Goal: Task Accomplishment & Management: Manage account settings

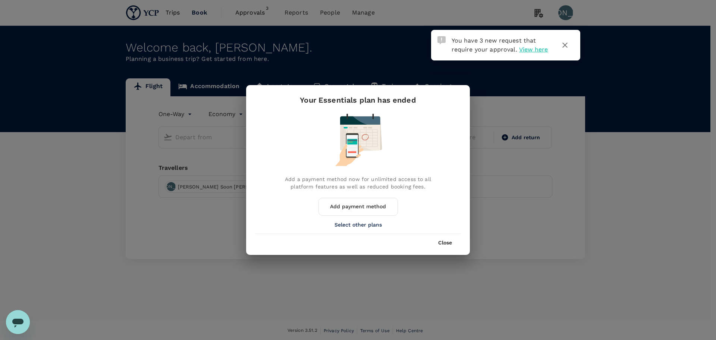
type input "roundtrip"
type input "Singapore, Singapore (any)"
type input "Tan Son Nhat Intl (SGN)"
type input "Singapore, Singapore (any)"
type input "Tan Son Nhat Intl (SGN)"
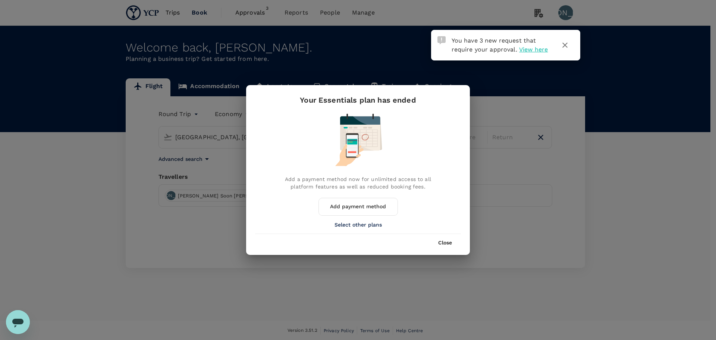
click at [446, 242] on button "Close" at bounding box center [445, 243] width 14 height 6
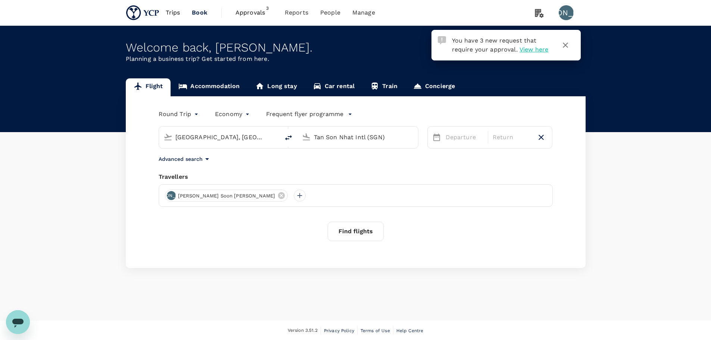
click at [525, 49] on span "View here" at bounding box center [533, 49] width 29 height 7
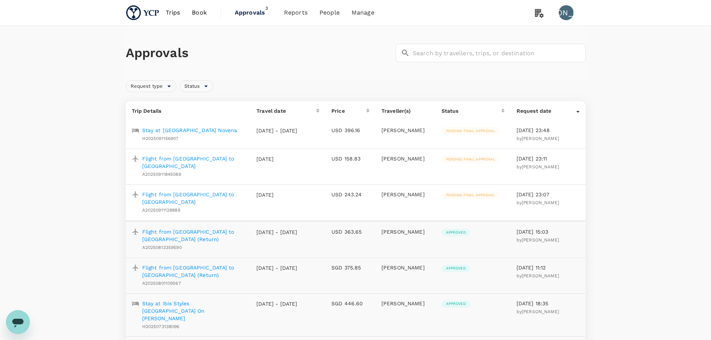
click at [260, 15] on span "Approvals" at bounding box center [253, 12] width 37 height 9
click at [253, 13] on span "Approvals" at bounding box center [253, 12] width 37 height 9
click at [204, 129] on p "Stay at Aloft Singapore Novena" at bounding box center [189, 129] width 95 height 7
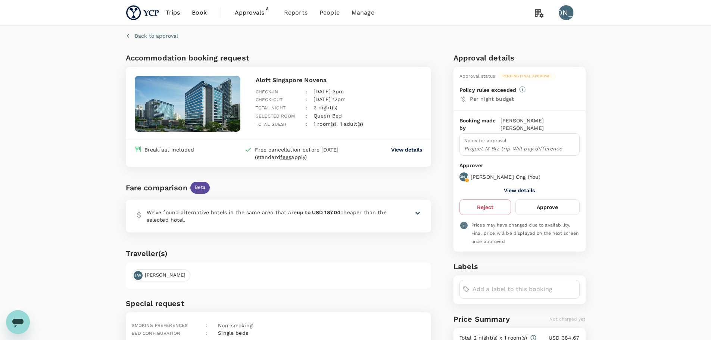
click at [288, 36] on div "Back to approval" at bounding box center [354, 34] width 463 height 23
click at [253, 14] on span "Approvals" at bounding box center [253, 12] width 37 height 9
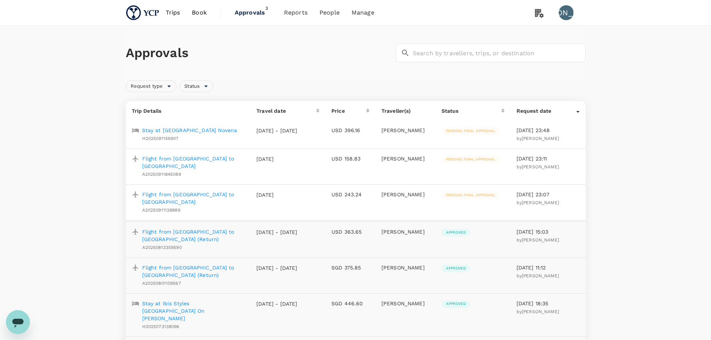
click at [228, 191] on p "Flight from Kuala Lumpur to Singapore" at bounding box center [193, 198] width 103 height 15
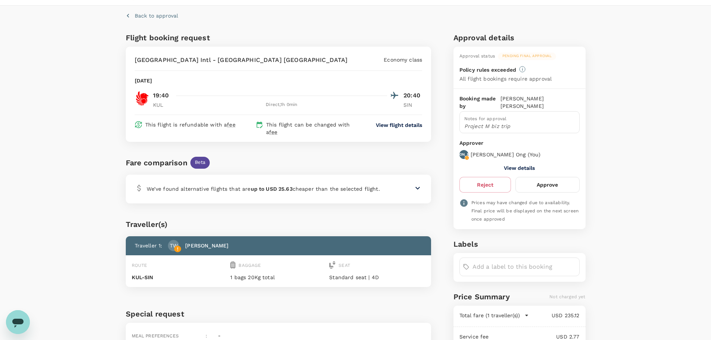
scroll to position [7, 0]
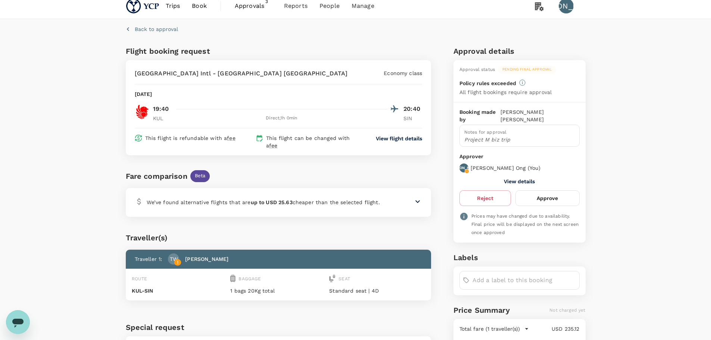
click at [536, 190] on button "Approve" at bounding box center [547, 198] width 64 height 16
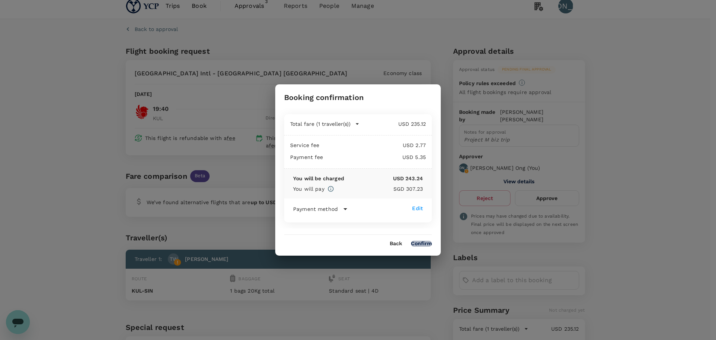
click at [423, 241] on button "Confirm" at bounding box center [421, 244] width 21 height 6
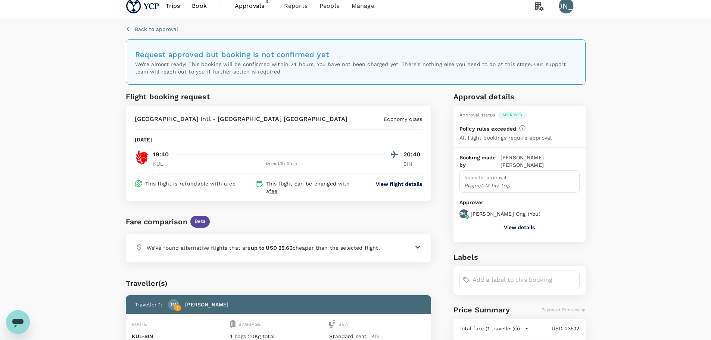
click at [241, 5] on span "Approvals" at bounding box center [253, 5] width 37 height 9
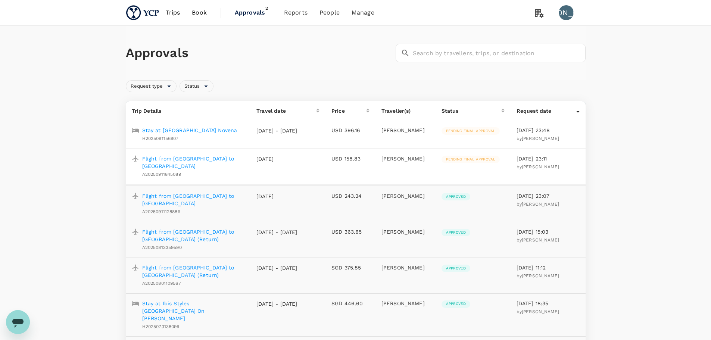
click at [205, 160] on p "Flight from Singapore to Kuala Lumpur" at bounding box center [193, 162] width 103 height 15
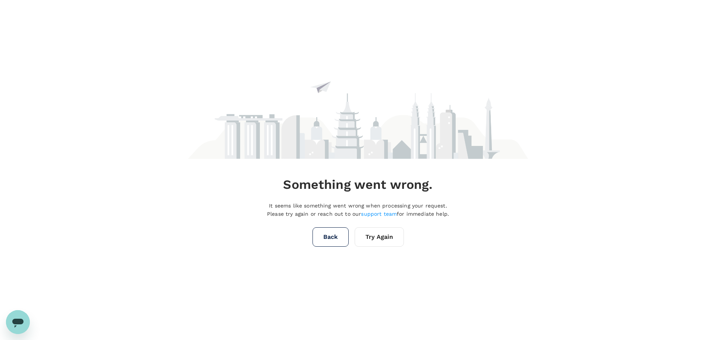
click at [380, 238] on button "Try Again" at bounding box center [379, 236] width 49 height 19
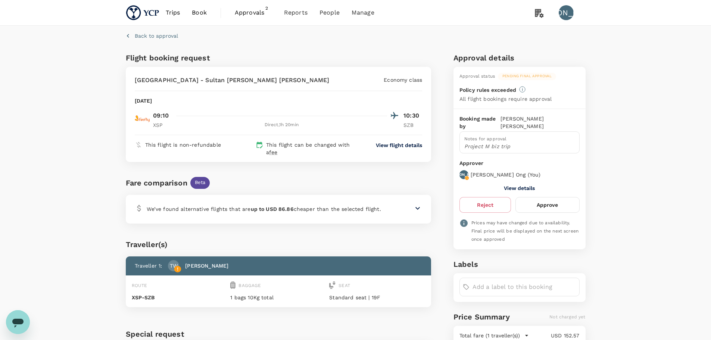
click at [552, 198] on button "Approve" at bounding box center [547, 205] width 64 height 16
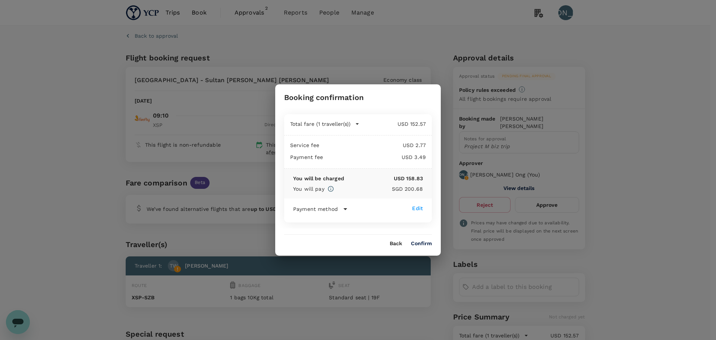
click at [426, 242] on button "Confirm" at bounding box center [421, 244] width 21 height 6
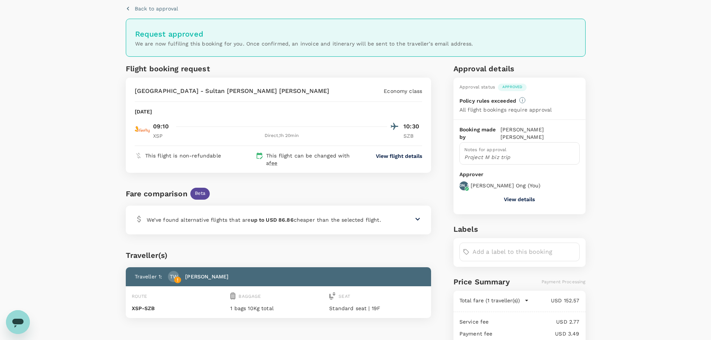
scroll to position [3, 0]
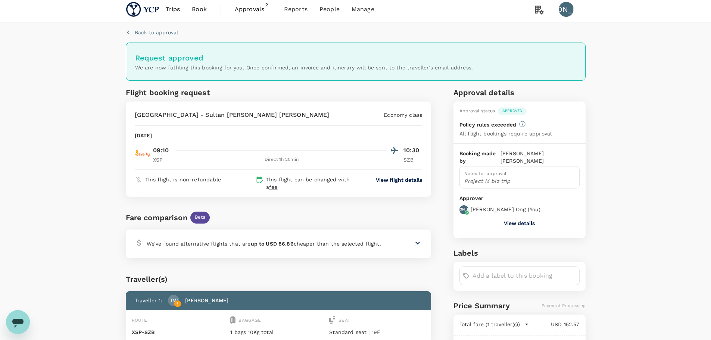
click at [242, 10] on span "Approvals" at bounding box center [253, 9] width 37 height 9
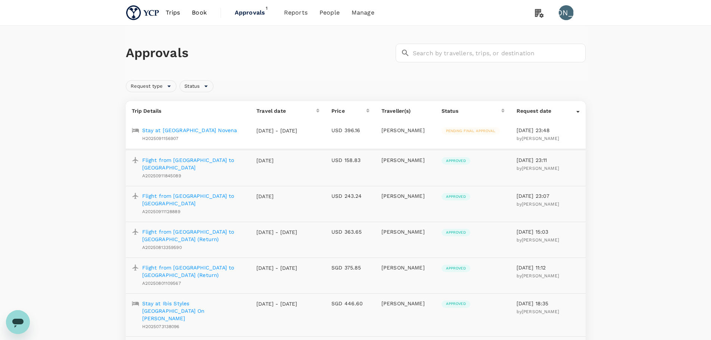
click at [194, 130] on p "Stay at Aloft Singapore Novena" at bounding box center [189, 129] width 95 height 7
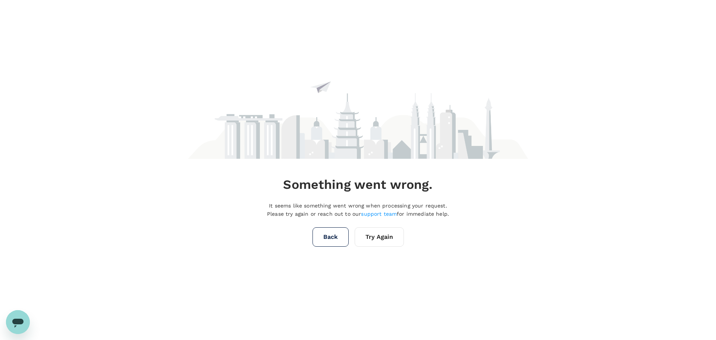
click at [383, 232] on button "Try Again" at bounding box center [379, 236] width 49 height 19
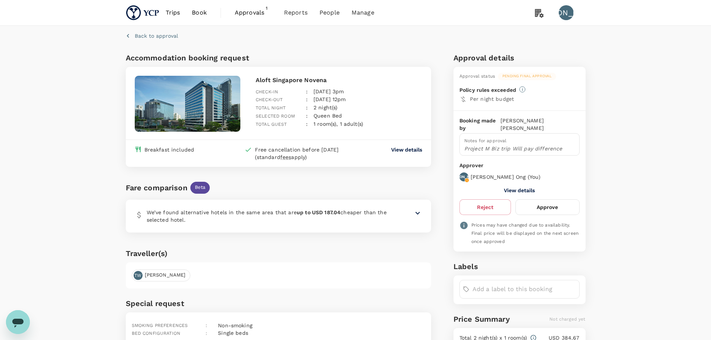
click at [547, 199] on button "Approve" at bounding box center [547, 207] width 64 height 16
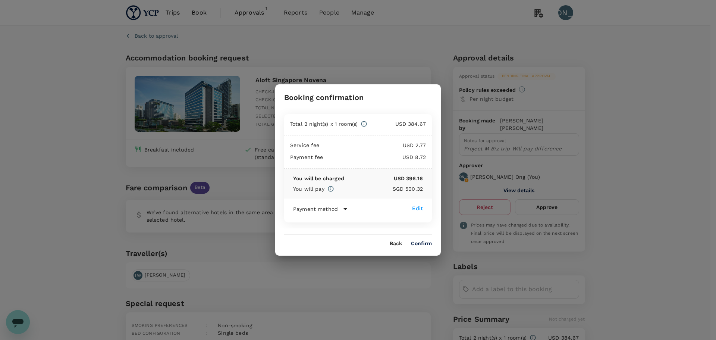
click at [428, 239] on div "Back Confirm" at bounding box center [358, 241] width 166 height 12
click at [426, 240] on div "Back Confirm" at bounding box center [358, 241] width 166 height 12
click at [425, 242] on button "Confirm" at bounding box center [421, 244] width 21 height 6
